Goal: Task Accomplishment & Management: Manage account settings

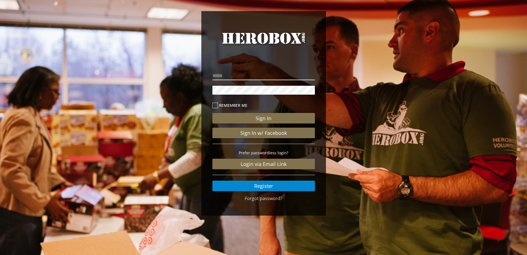
type input "**********"
click at [236, 104] on label "Remember me" at bounding box center [264, 105] width 103 height 6
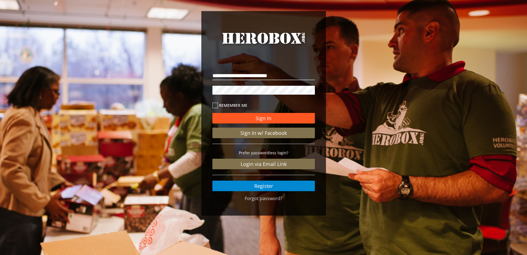
click at [237, 114] on button "Sign In" at bounding box center [264, 118] width 103 height 11
click at [251, 119] on button "Sign In" at bounding box center [264, 118] width 103 height 11
click at [264, 118] on button "Sign In" at bounding box center [264, 118] width 103 height 11
drag, startPoint x: 264, startPoint y: 118, endPoint x: 251, endPoint y: 117, distance: 13.0
click at [251, 117] on button "Sign In" at bounding box center [264, 118] width 103 height 11
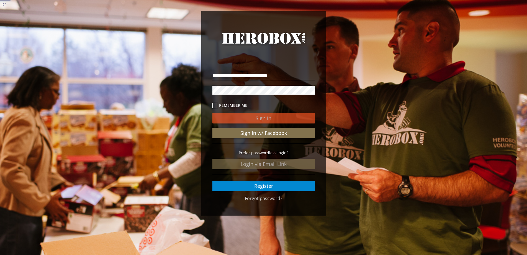
click at [251, 117] on button "Sign In" at bounding box center [264, 118] width 103 height 11
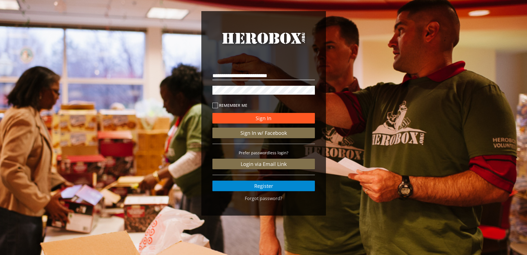
click at [255, 117] on button "Sign In" at bounding box center [264, 118] width 103 height 11
click at [257, 115] on button "Sign In" at bounding box center [264, 118] width 103 height 11
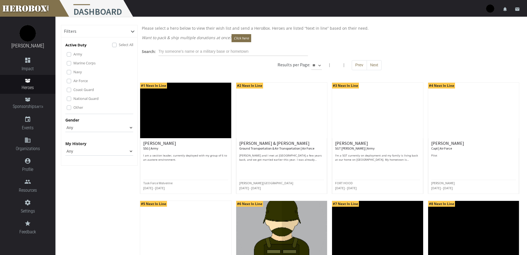
click at [315, 64] on select "** ** **" at bounding box center [317, 65] width 11 height 9
select select "*********"
click at [312, 61] on select "** ** **" at bounding box center [317, 65] width 11 height 9
click at [98, 128] on select "Any Male Female" at bounding box center [99, 127] width 68 height 9
select select "Female"
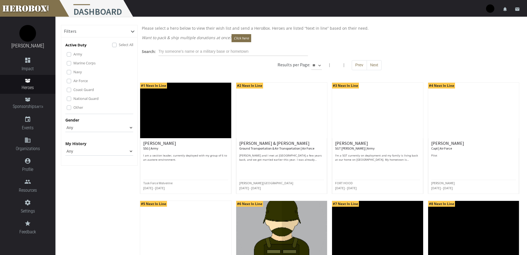
click at [65, 123] on select "Any Male Female" at bounding box center [99, 127] width 68 height 9
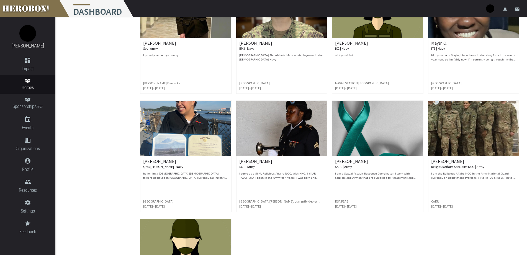
scroll to position [956, 0]
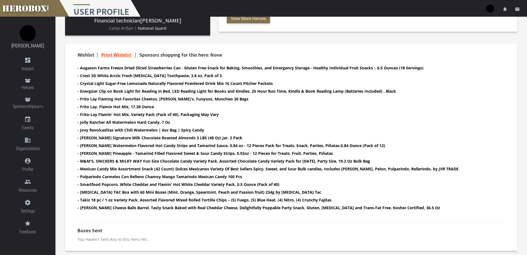
scroll to position [50, 0]
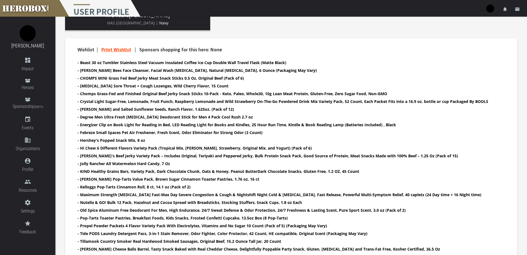
scroll to position [208, 0]
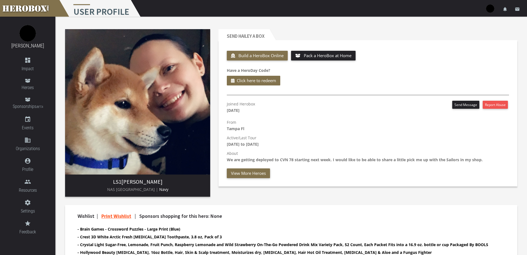
scroll to position [91, 0]
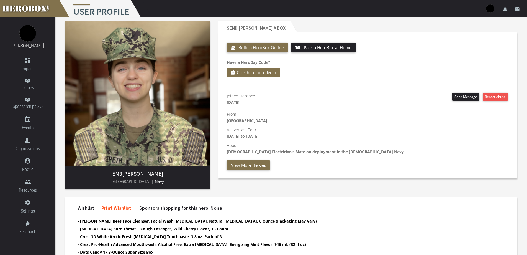
scroll to position [91, 0]
